Goal: Task Accomplishment & Management: Complete application form

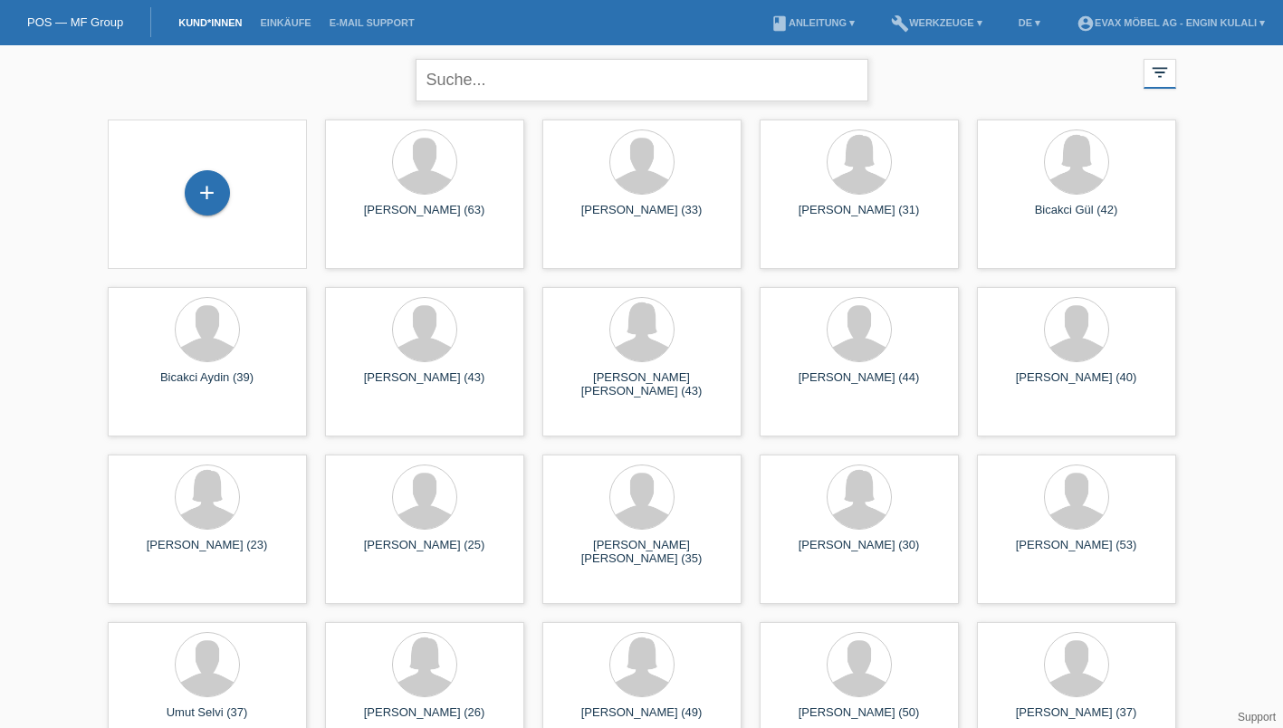
click at [526, 91] on input "text" at bounding box center [641, 80] width 453 height 43
type input "[PERSON_NAME]"
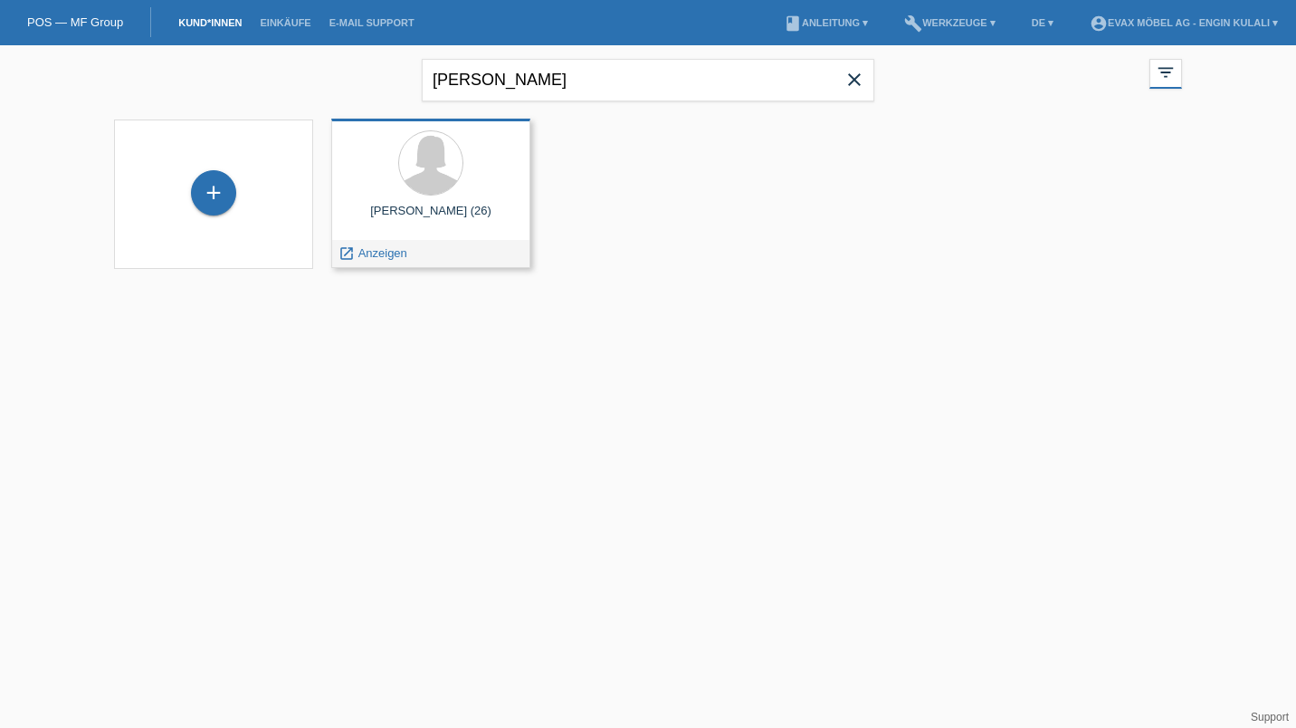
click at [422, 203] on div "julia karl (26) launch Anzeigen" at bounding box center [430, 193] width 199 height 149
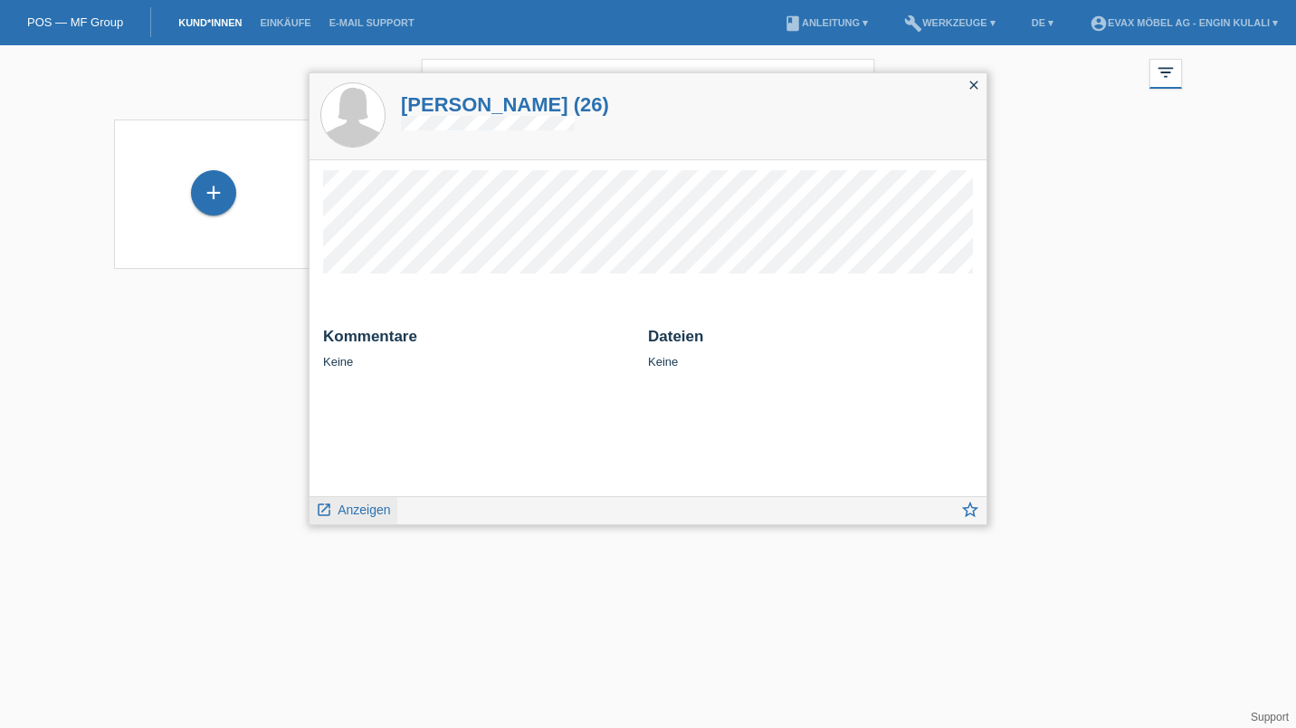
click at [372, 510] on span "Anzeigen" at bounding box center [364, 509] width 52 height 14
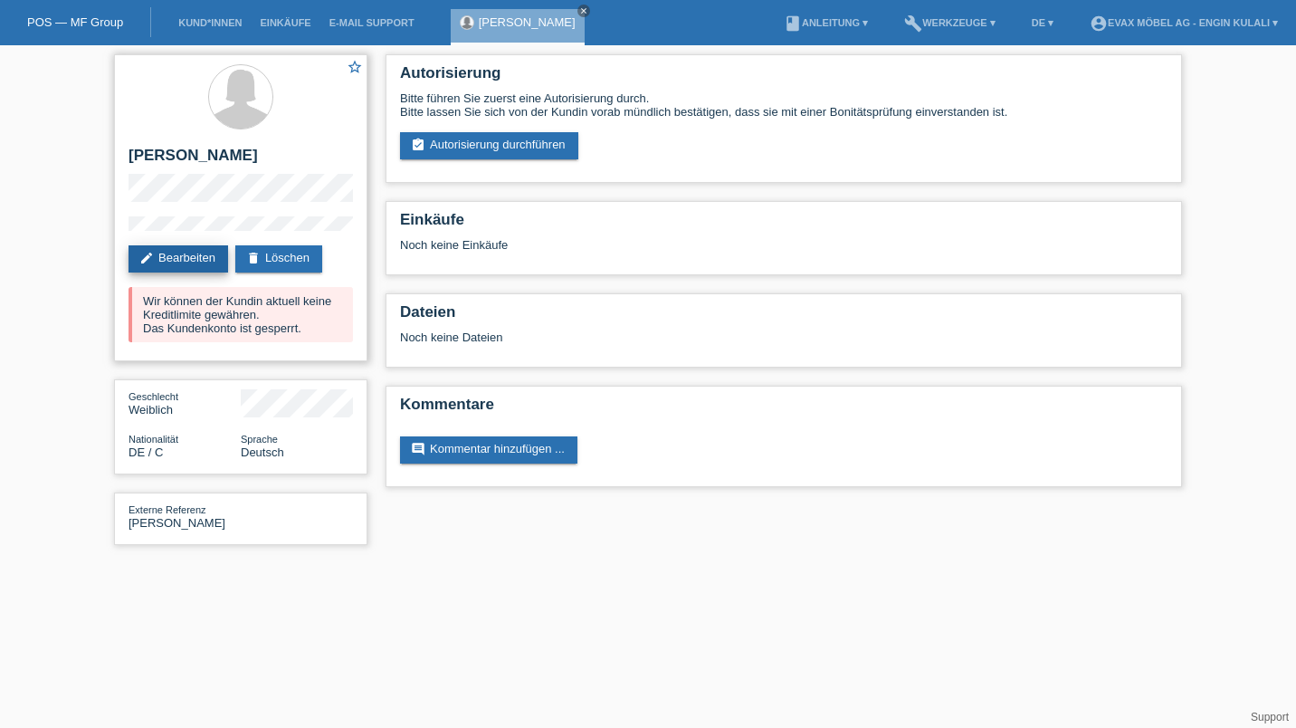
click at [155, 271] on link "edit Bearbeiten" at bounding box center [179, 258] width 100 height 27
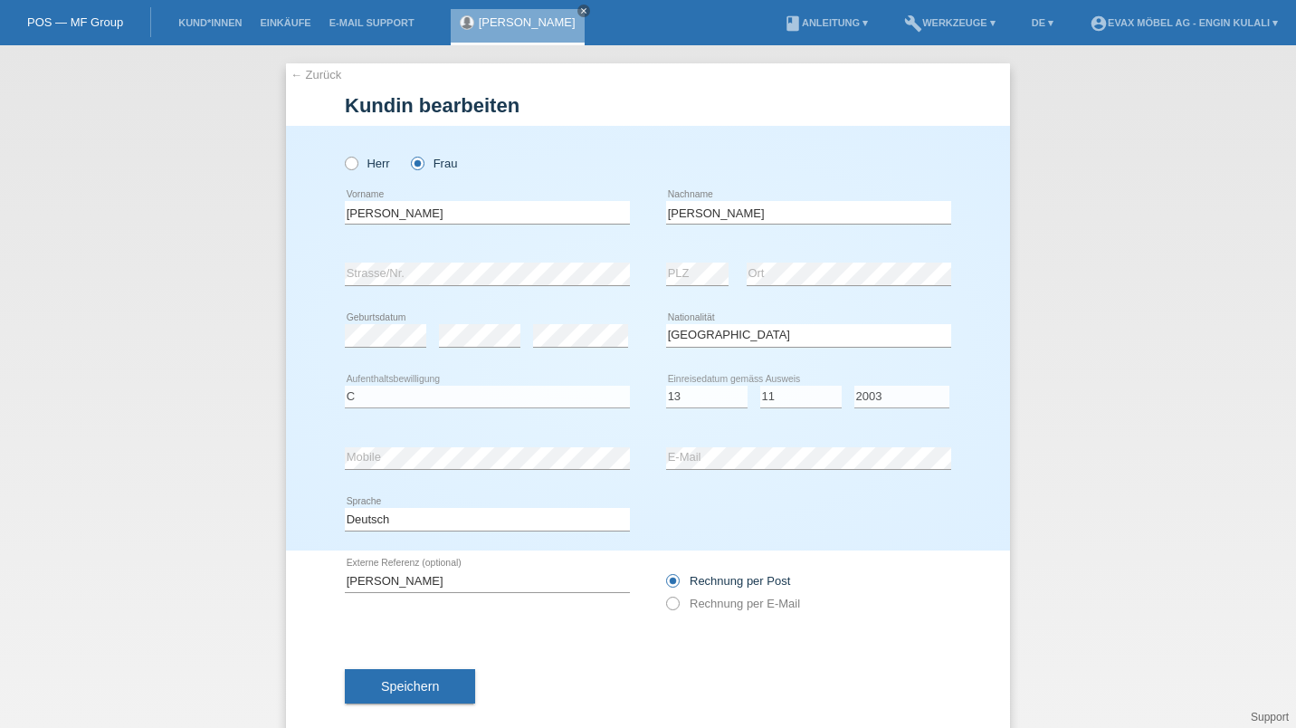
select select "DE"
select select "C"
select select "13"
select select "11"
select select "2003"
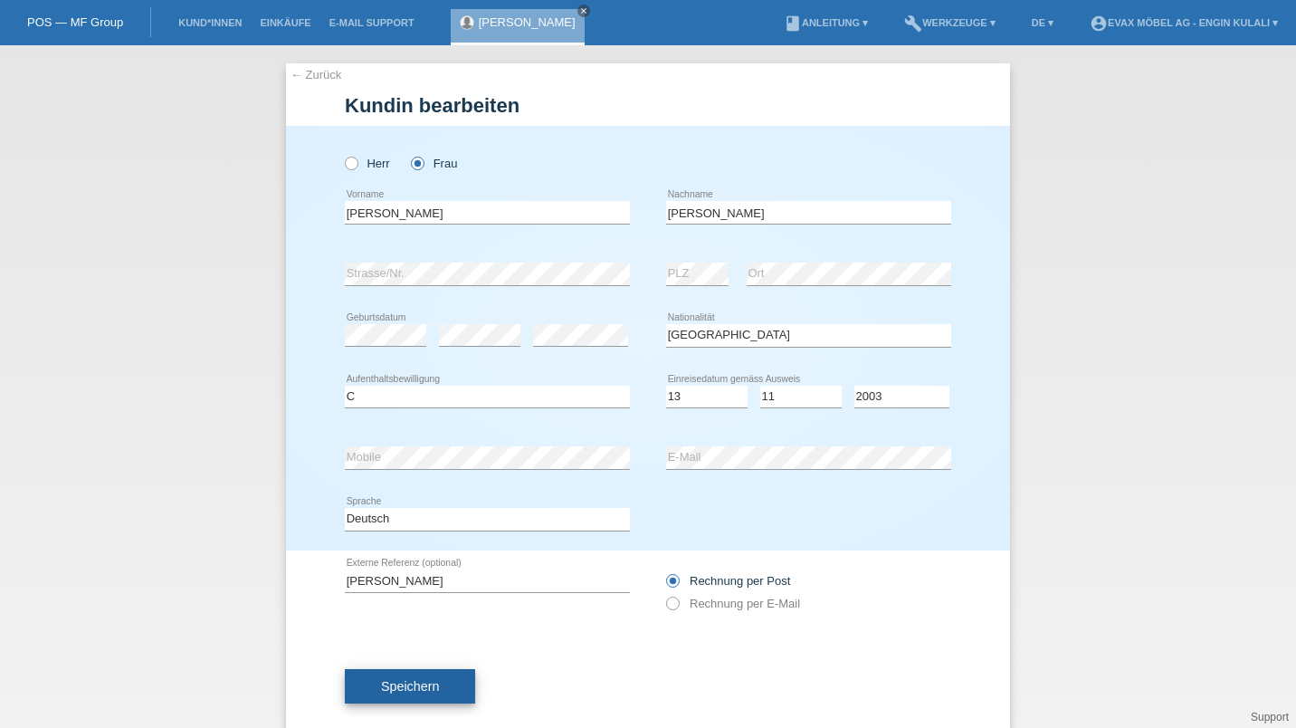
click at [427, 687] on span "Speichern" at bounding box center [410, 686] width 58 height 14
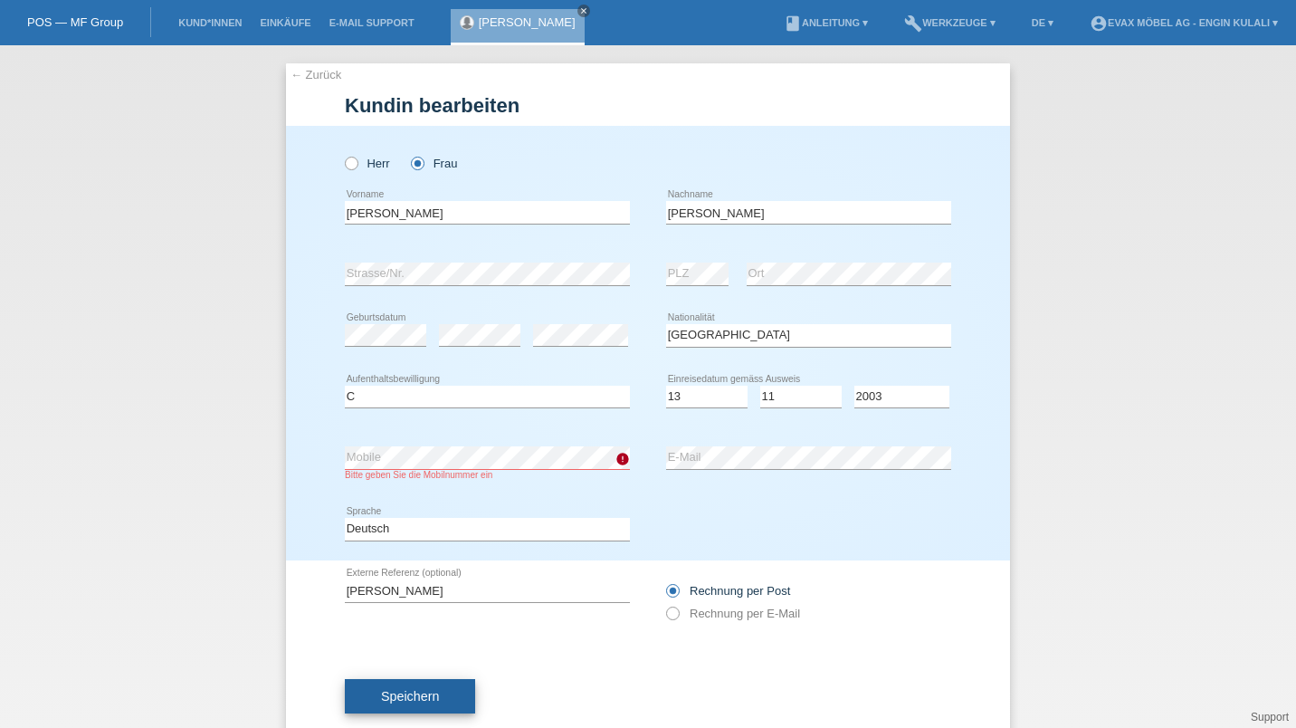
click at [391, 682] on button "Speichern" at bounding box center [410, 696] width 130 height 34
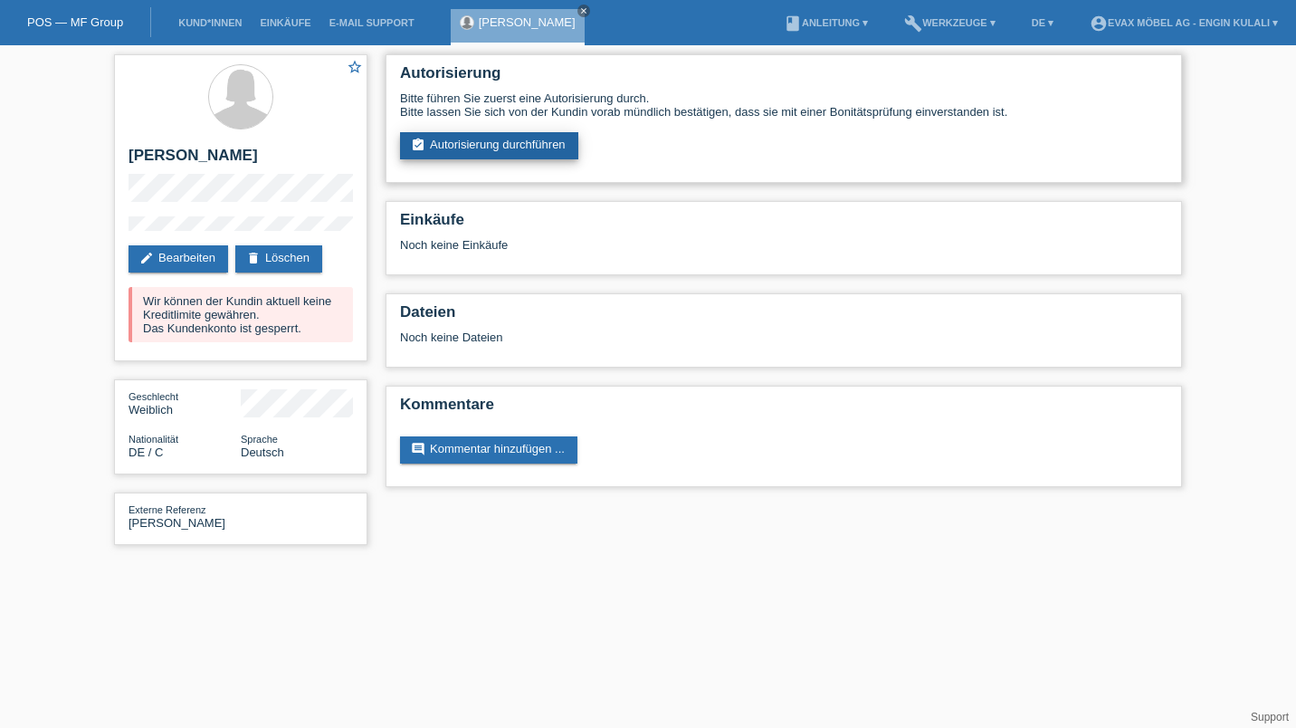
click at [487, 149] on link "assignment_turned_in Autorisierung durchführen" at bounding box center [489, 145] width 178 height 27
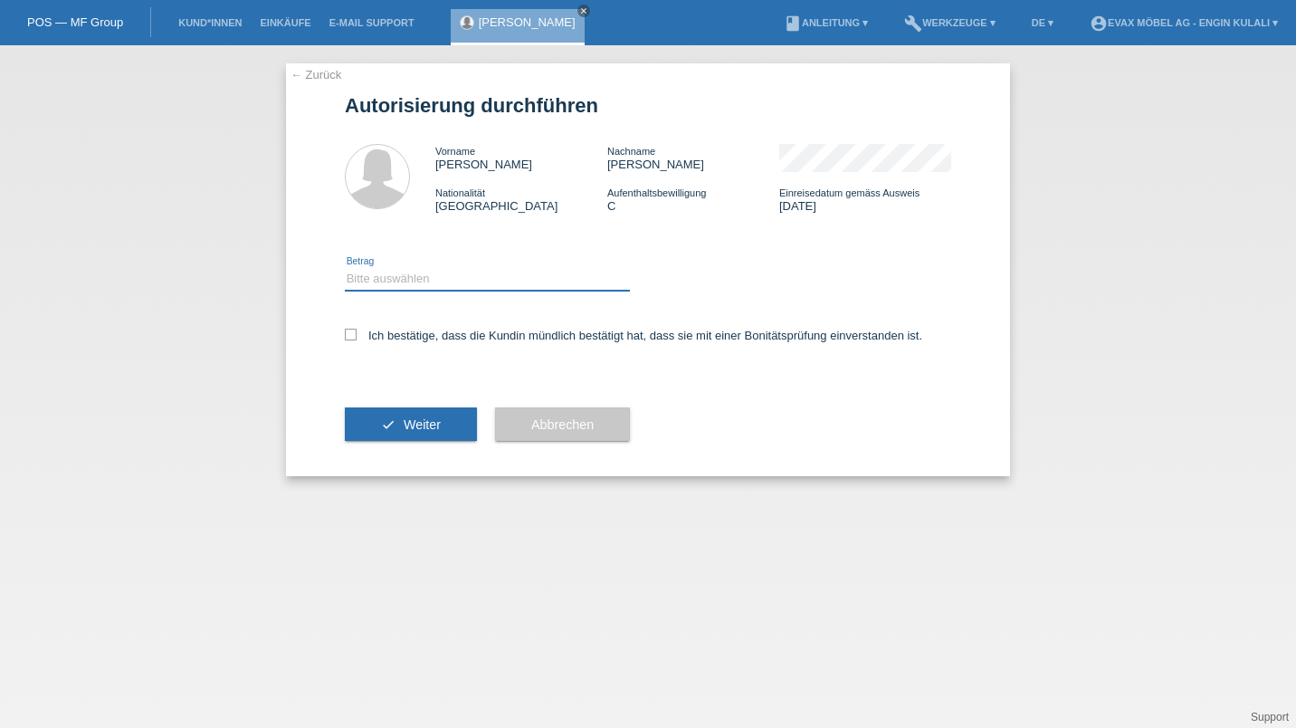
click at [456, 282] on select "Bitte auswählen CHF 1.00 - CHF 499.00 CHF 500.00 - CHF 1'999.00 CHF 2'000.00 - …" at bounding box center [487, 279] width 285 height 22
select select "3"
click at [345, 269] on select "Bitte auswählen CHF 1.00 - CHF 499.00 CHF 500.00 - CHF 1'999.00 CHF 2'000.00 - …" at bounding box center [487, 279] width 285 height 22
click at [354, 338] on icon at bounding box center [351, 335] width 12 height 12
click at [354, 338] on input "Ich bestätige, dass die Kundin mündlich bestätigt hat, dass sie mit einer Bonit…" at bounding box center [351, 335] width 12 height 12
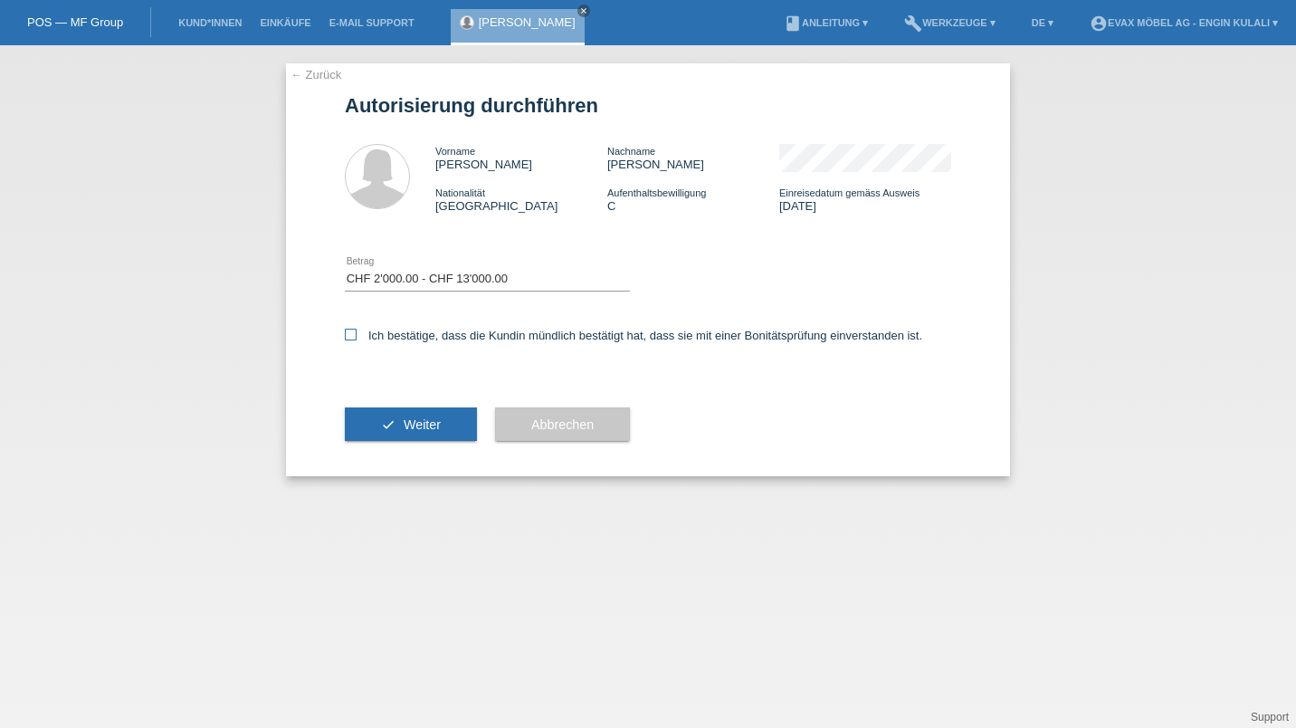
checkbox input "true"
click at [420, 436] on button "check Weiter" at bounding box center [411, 424] width 132 height 34
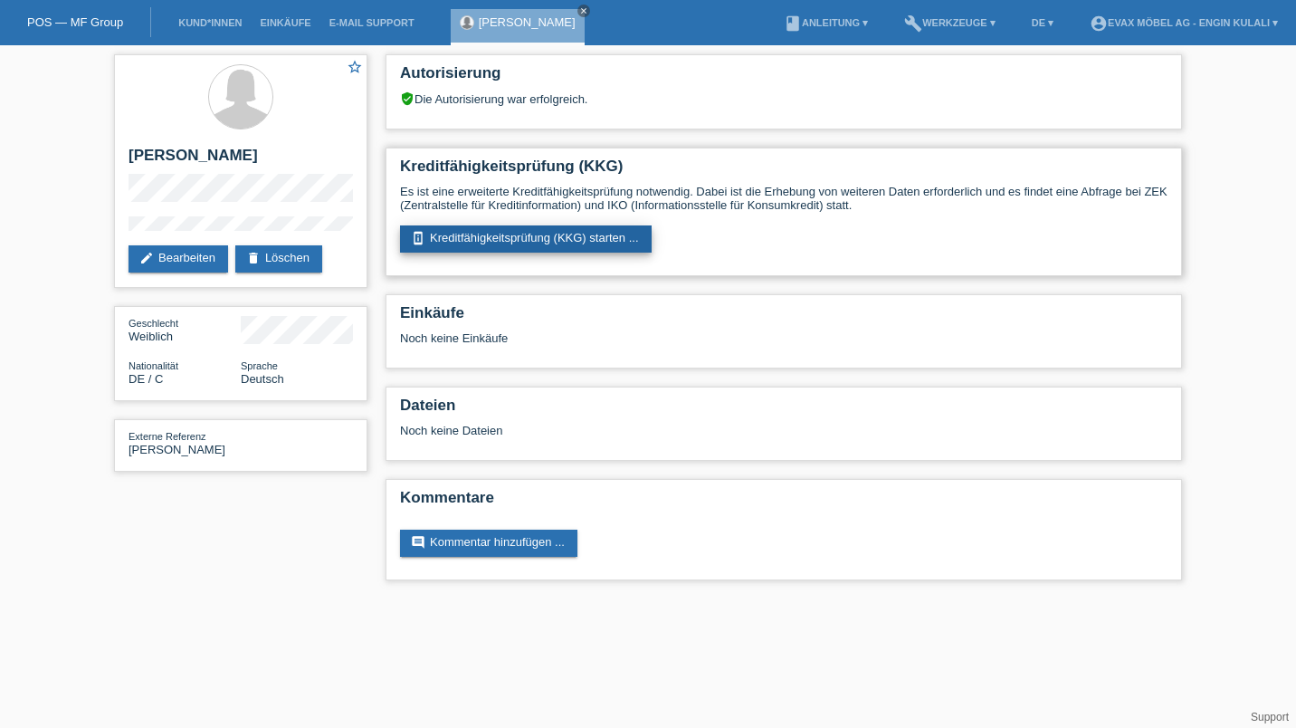
click at [501, 243] on link "perm_device_information Kreditfähigkeitsprüfung (KKG) starten ..." at bounding box center [526, 238] width 252 height 27
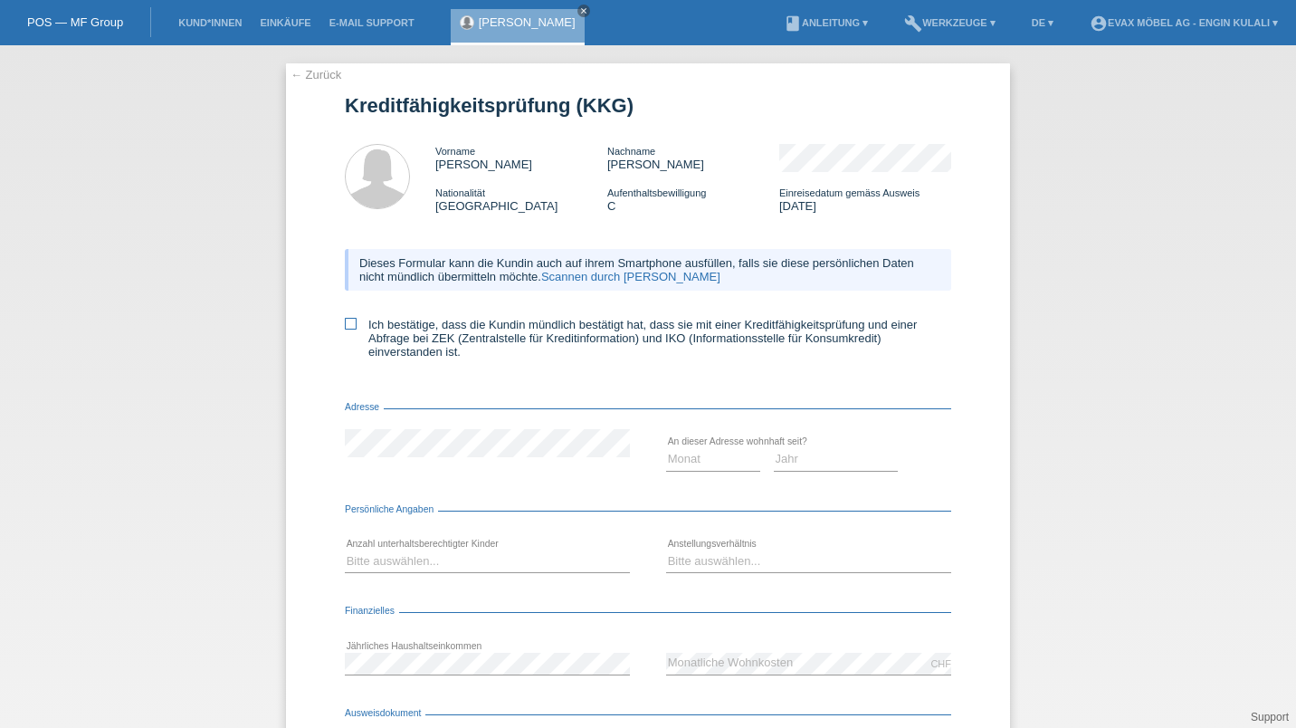
click at [345, 326] on icon at bounding box center [351, 324] width 12 height 12
click at [345, 326] on input "Ich bestätige, dass die Kundin mündlich bestätigt hat, dass sie mit einer Kredi…" at bounding box center [351, 324] width 12 height 12
checkbox input "true"
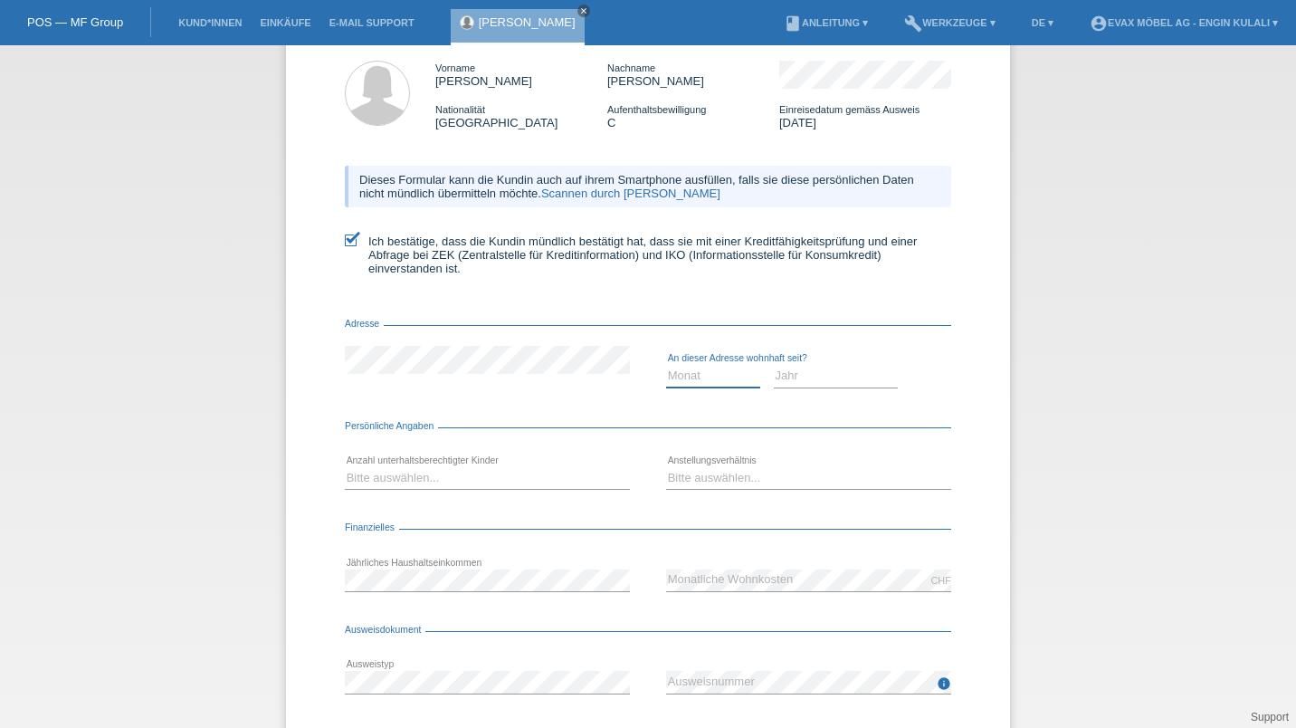
click at [689, 377] on select "Monat 01 02 03 04 05 06 07 08 09 10" at bounding box center [713, 376] width 94 height 22
select select "05"
click at [666, 368] on select "Monat 01 02 03 04 05 06 07 08 09 10" at bounding box center [713, 376] width 94 height 22
click at [683, 377] on select "Monat 01 02 03 04 05 06 07 08 09 10" at bounding box center [713, 376] width 94 height 22
click at [777, 386] on select "Jahr 2025 2024 2023 2022 2021 2020 2019 2018 2017 2016 2015 2014 2013 2012 2011…" at bounding box center [836, 376] width 125 height 22
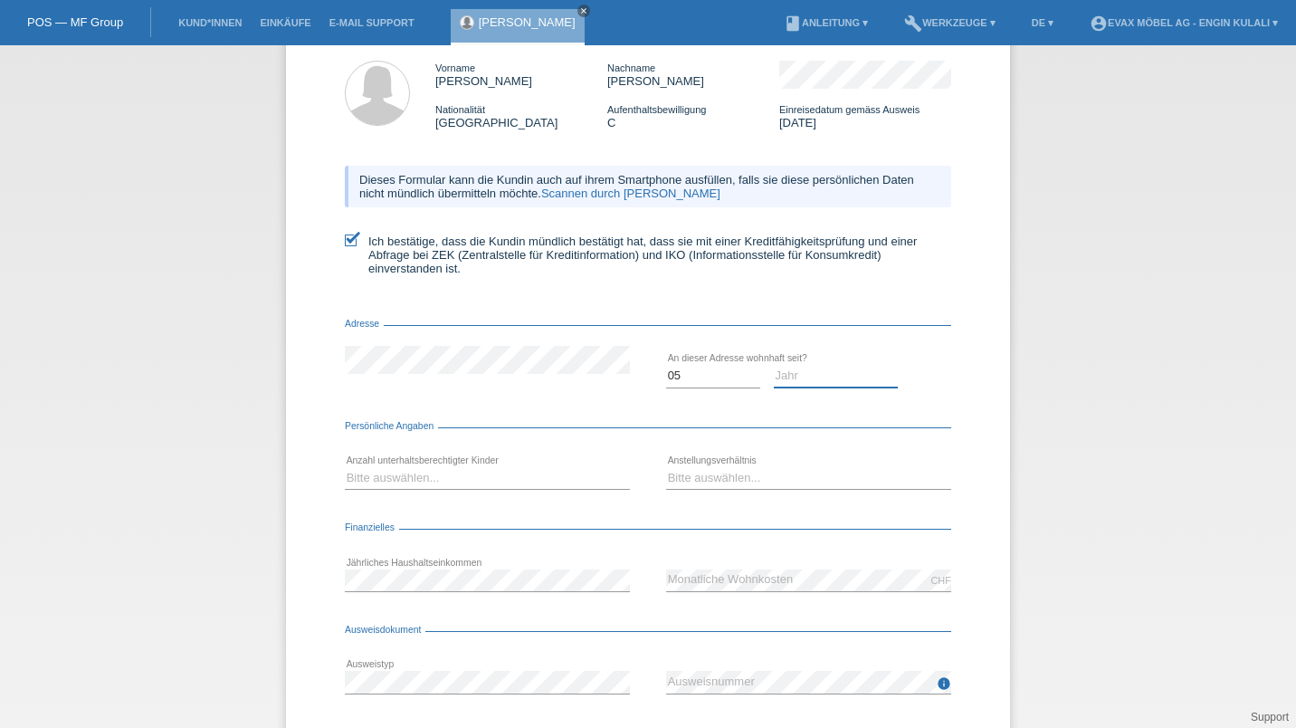
select select "2021"
click at [774, 368] on select "Jahr 2025 2024 2023 2022 2021 2020 2019 2018 2017 2016 2015 2014 2013 2012 2011…" at bounding box center [836, 376] width 125 height 22
click at [689, 367] on div "Monat 01 02 03 04 05 06 07 08 09 10 11 12 error" at bounding box center [713, 377] width 94 height 62
click at [680, 380] on select "Monat 01 02 03 04 05 06 07 08 09 10" at bounding box center [713, 376] width 94 height 22
select select "01"
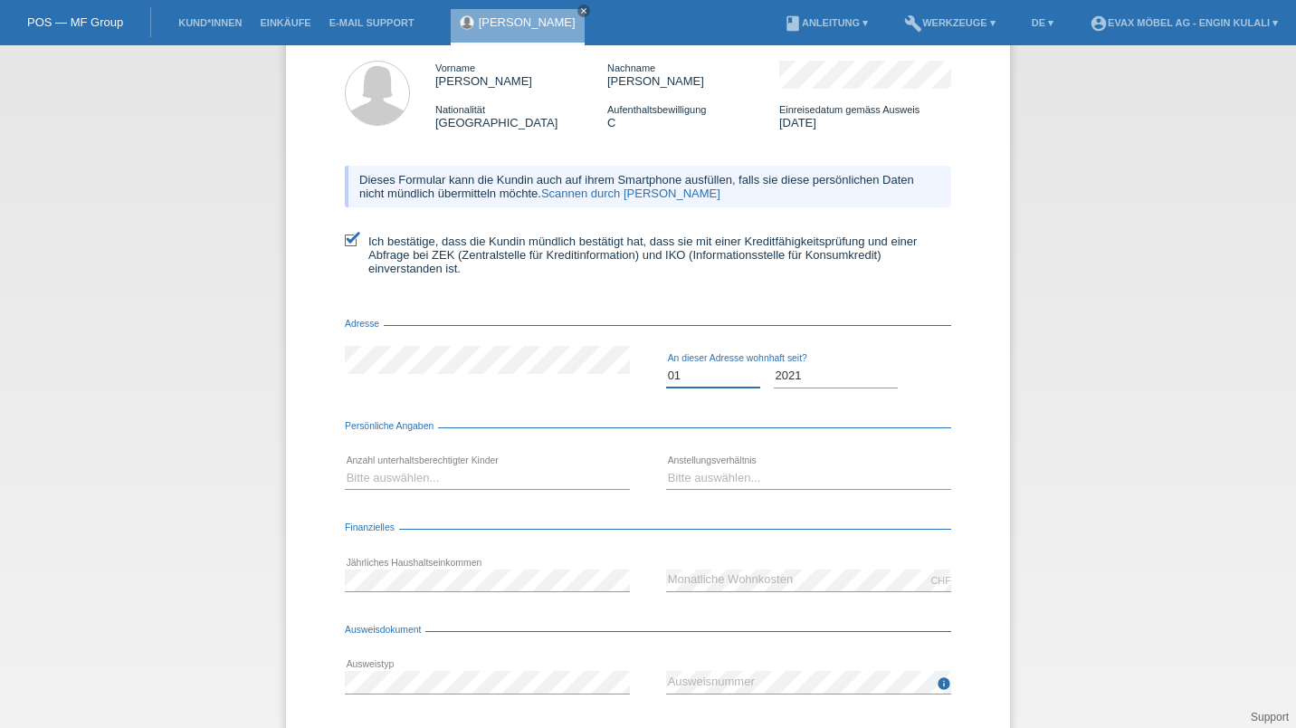
click at [666, 368] on select "Monat 01 02 03 04 05 06 07 08 09 10" at bounding box center [713, 376] width 94 height 22
click at [425, 486] on select "Bitte auswählen... 0 1 2 3 4 5 6 7 8 9" at bounding box center [487, 478] width 285 height 22
select select "0"
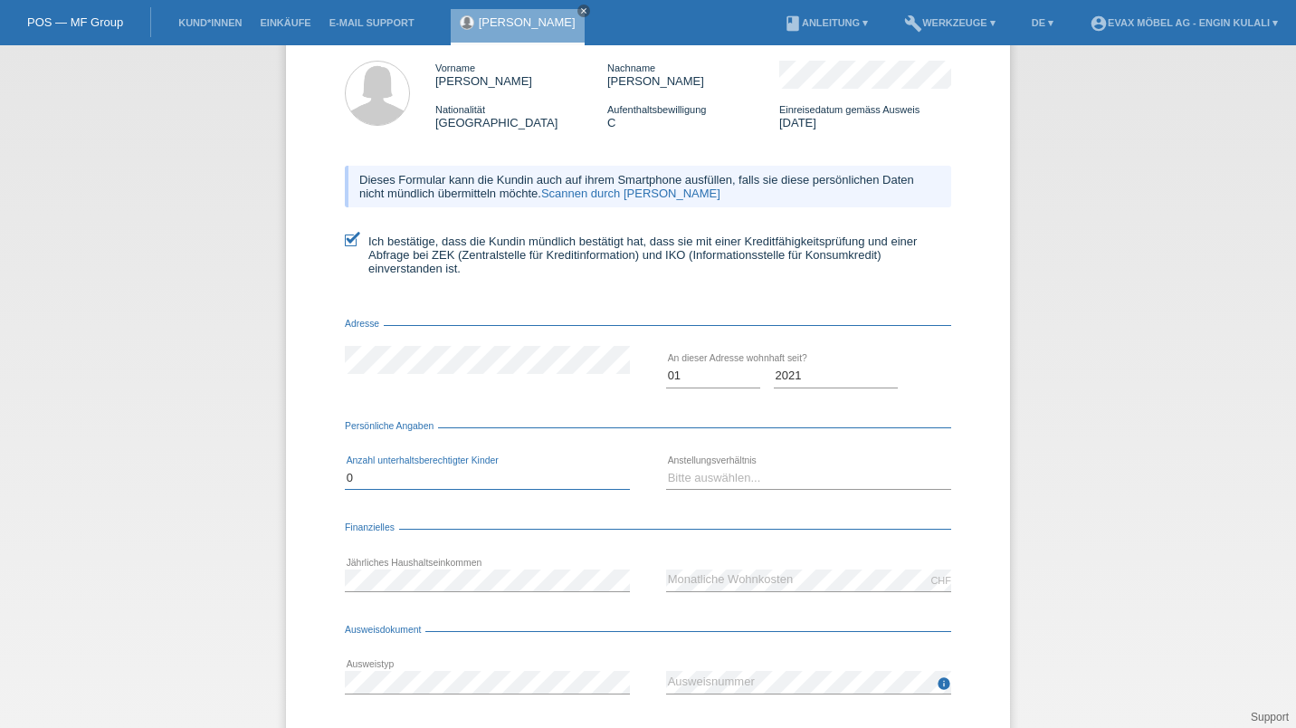
click at [345, 470] on select "Bitte auswählen... 0 1 2 3 4 5 6 7 8 9" at bounding box center [487, 478] width 285 height 22
click at [725, 475] on select "Bitte auswählen... Unbefristet Befristet Lehrling/Student Pensioniert Nicht arb…" at bounding box center [808, 478] width 285 height 22
select select "UNLIMITED"
click at [666, 470] on select "Bitte auswählen... Unbefristet Befristet Lehrling/Student Pensioniert Nicht arb…" at bounding box center [808, 478] width 285 height 22
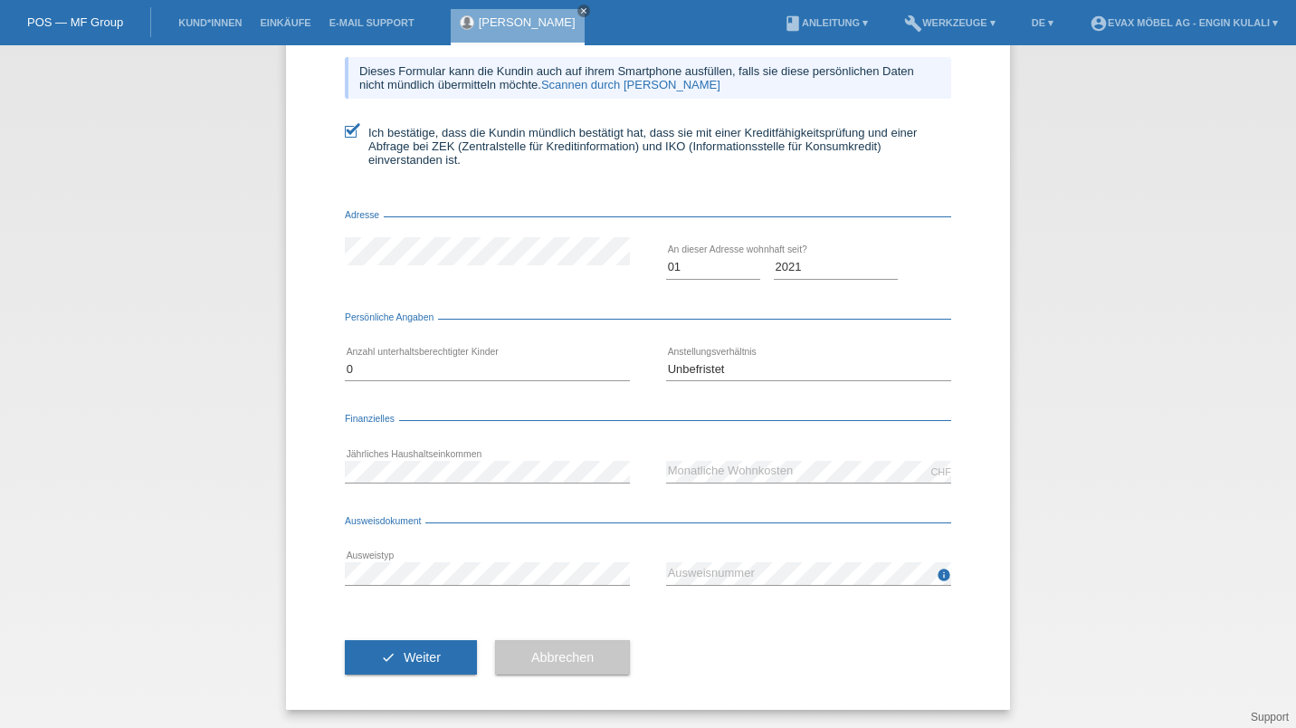
drag, startPoint x: 418, startPoint y: 660, endPoint x: 268, endPoint y: 583, distance: 168.8
click at [268, 583] on div "← Zurück Kreditfähigkeitsprüfung (KKG) Vorname julia Nachname karl Nationalität…" at bounding box center [648, 386] width 1296 height 682
click at [427, 663] on span "Weiter" at bounding box center [422, 657] width 37 height 14
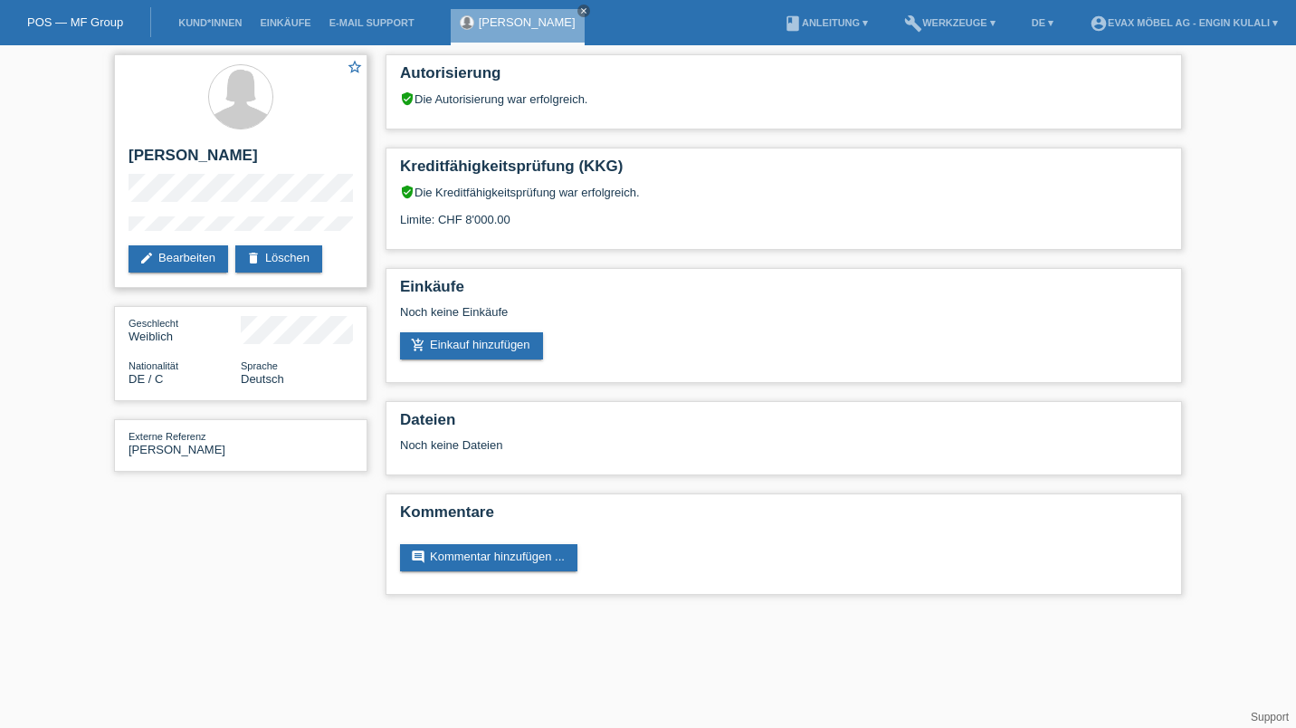
click at [122, 225] on div "star_border [PERSON_NAME] edit Bearbeiten delete Löschen" at bounding box center [240, 171] width 253 height 234
click at [125, 181] on div "star_border [PERSON_NAME] edit Bearbeiten delete Löschen" at bounding box center [240, 171] width 253 height 234
click at [333, 203] on div "star_border [PERSON_NAME] edit Bearbeiten delete Löschen" at bounding box center [240, 171] width 253 height 234
